Goal: Navigation & Orientation: Go to known website

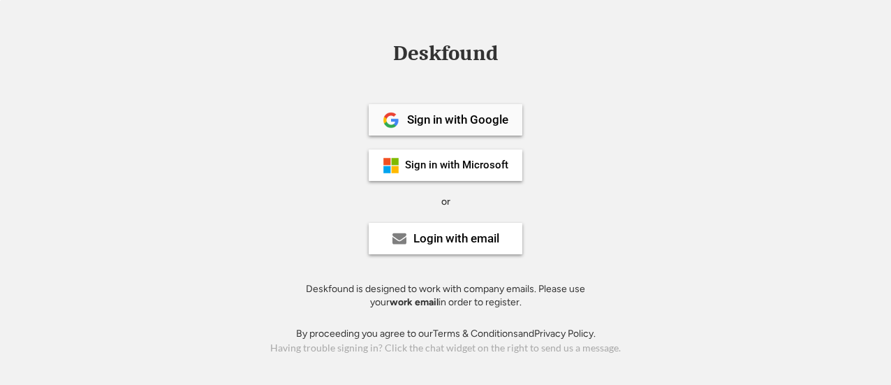
click at [472, 133] on div "Sign in with Google" at bounding box center [446, 119] width 154 height 31
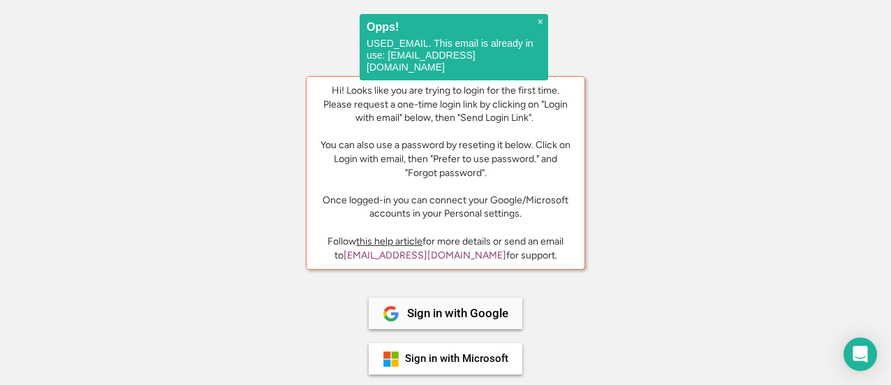
click at [454, 312] on div "Sign in with Google" at bounding box center [457, 313] width 101 height 12
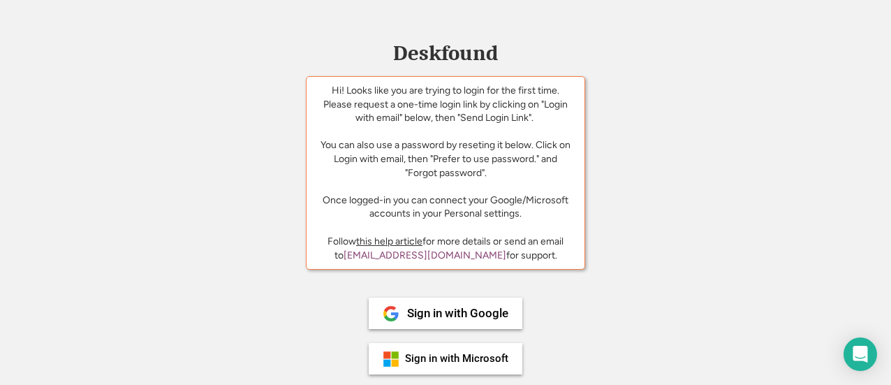
click at [672, 281] on div "Deskfound Hi! Looks like you are trying to login for the first time. Please req…" at bounding box center [445, 297] width 891 height 509
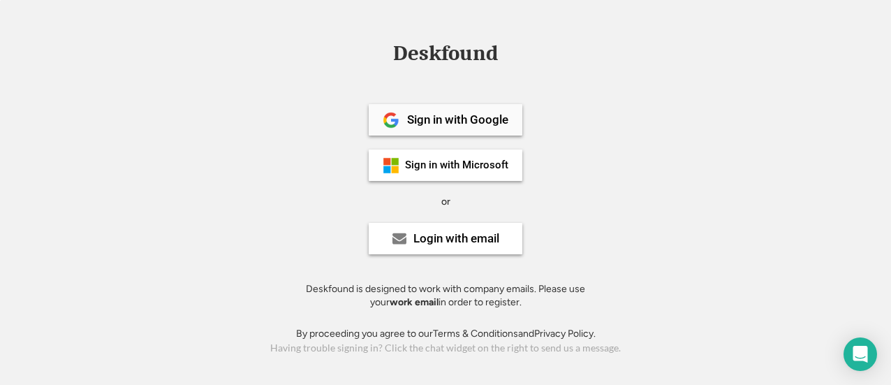
click at [442, 126] on div "Sign in with Google" at bounding box center [446, 119] width 154 height 31
click at [448, 237] on div "Login with email" at bounding box center [456, 239] width 86 height 12
click at [460, 116] on div "Sign in with Google" at bounding box center [457, 120] width 101 height 12
click at [481, 126] on div "Sign in with Google" at bounding box center [457, 120] width 101 height 12
